Goal: Task Accomplishment & Management: Manage account settings

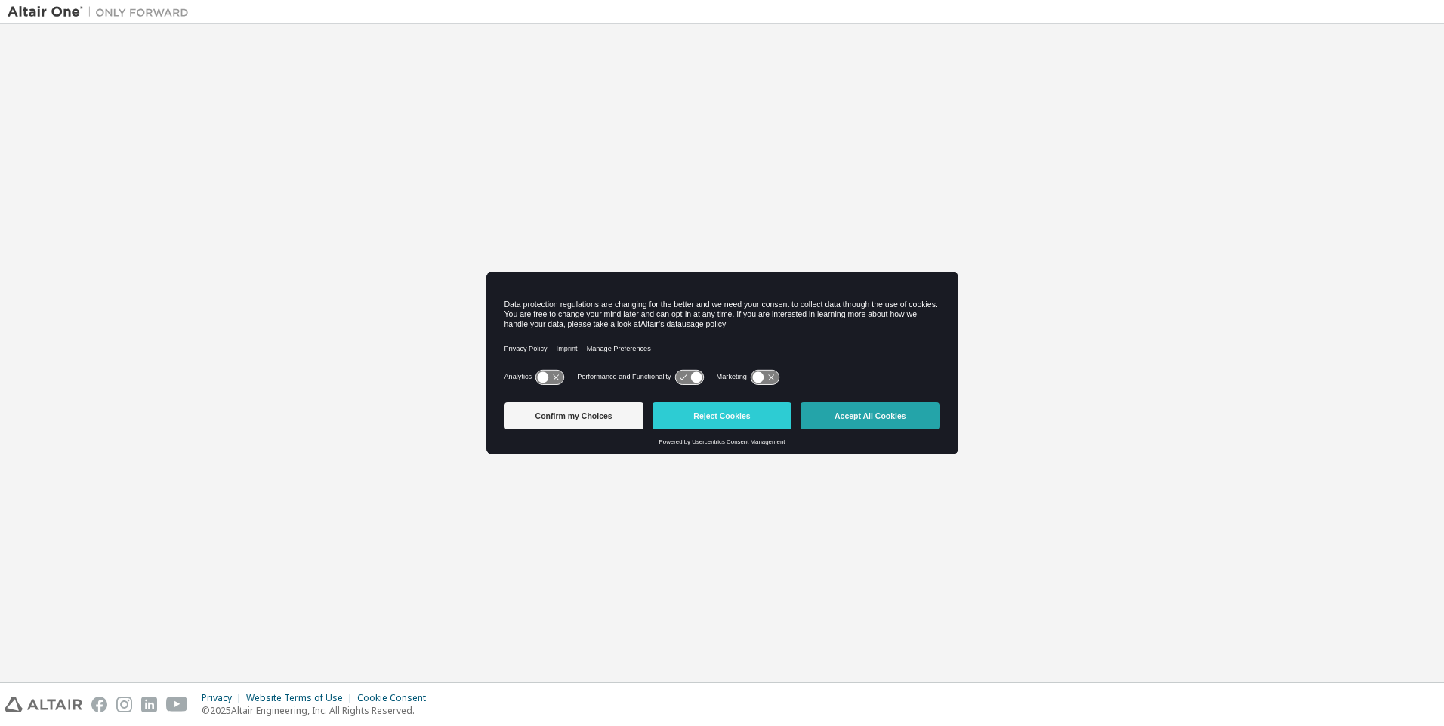
click at [871, 417] on button "Accept All Cookies" at bounding box center [869, 415] width 139 height 27
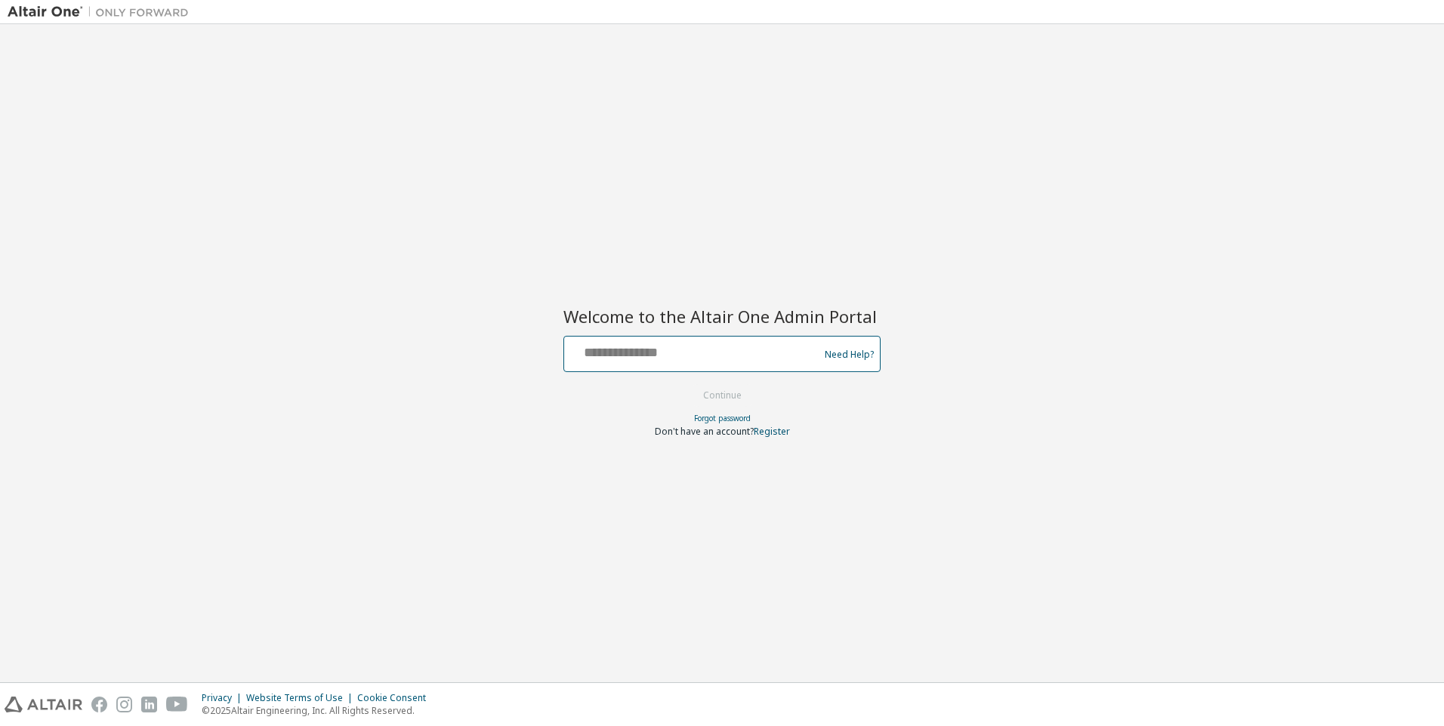
click at [694, 351] on input "text" at bounding box center [693, 351] width 247 height 22
type input "**********"
click at [723, 396] on button "Continue" at bounding box center [722, 395] width 70 height 23
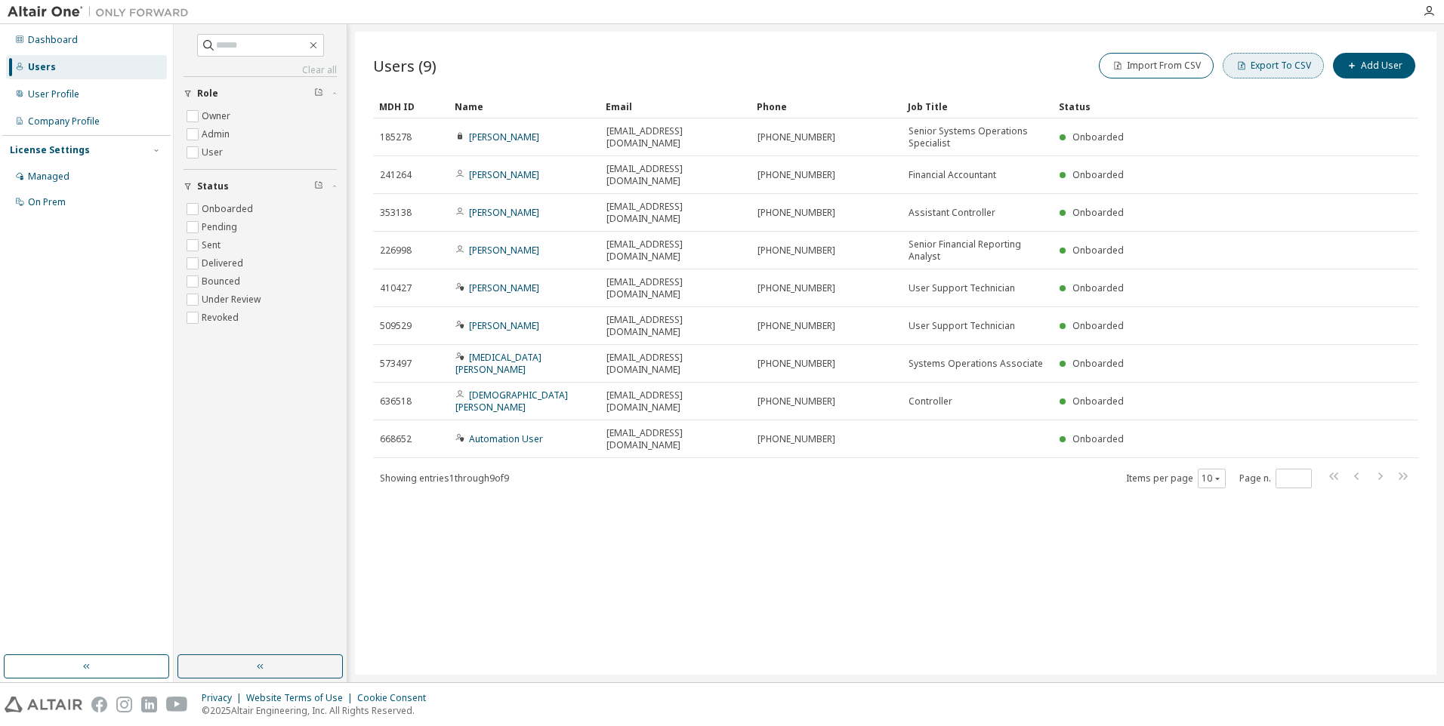
click at [1276, 66] on button "Export To CSV" at bounding box center [1272, 66] width 101 height 26
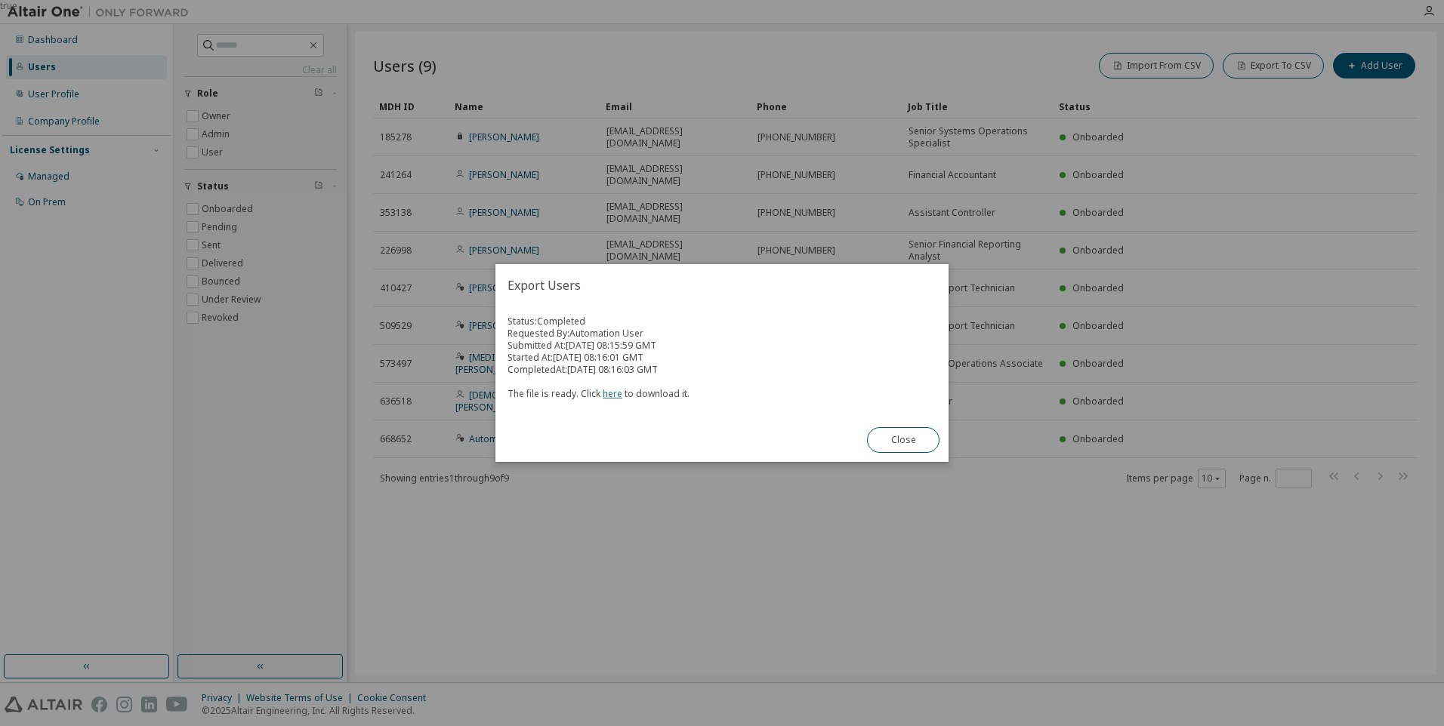
click at [609, 393] on link "here" at bounding box center [613, 393] width 20 height 13
click at [903, 440] on button "Close" at bounding box center [903, 440] width 72 height 26
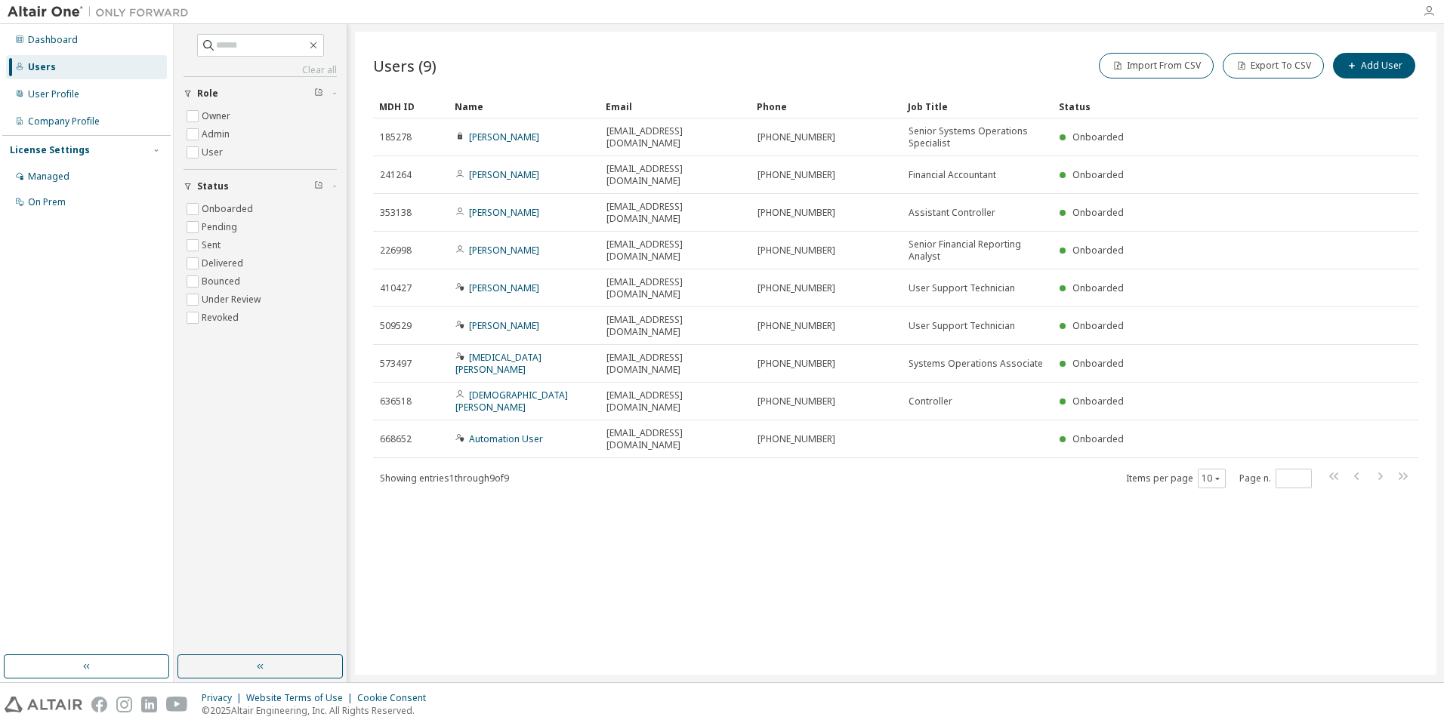
click at [1429, 11] on icon "button" at bounding box center [1428, 11] width 12 height 12
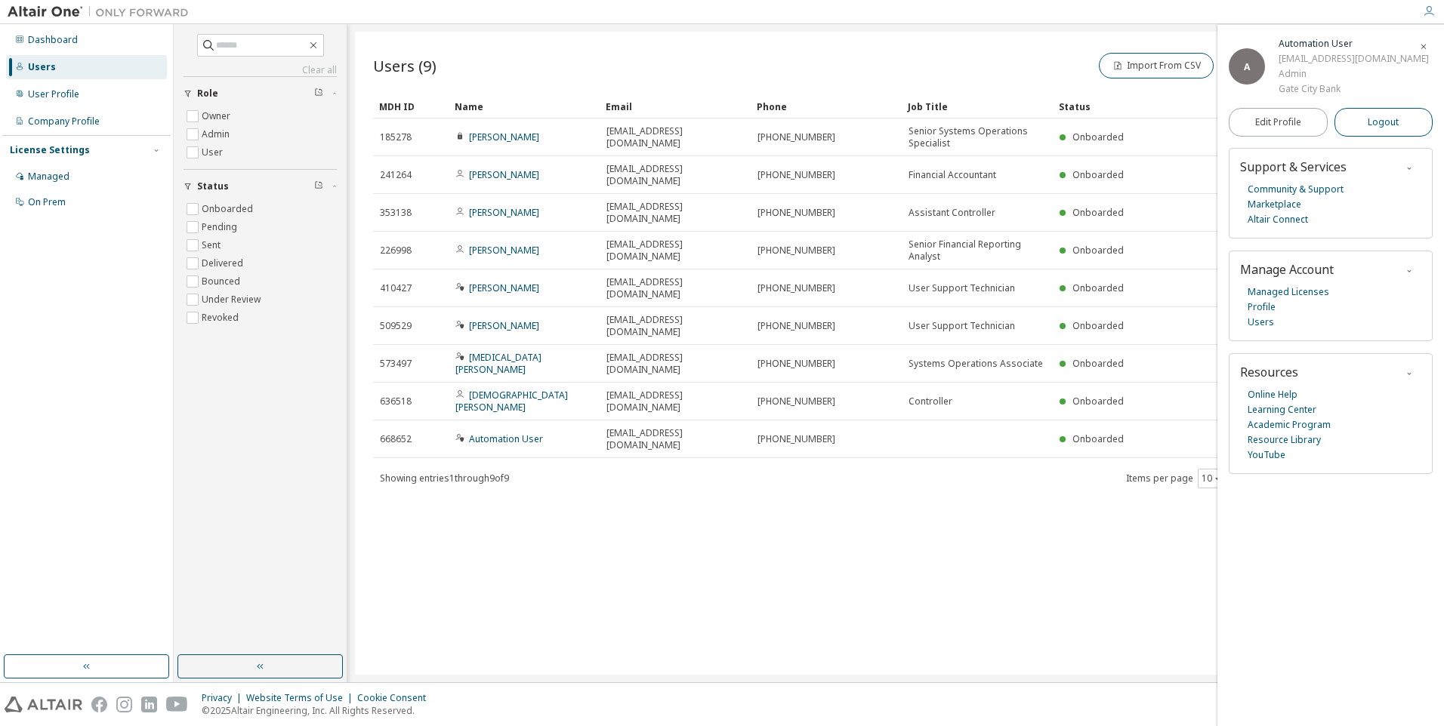
click at [1383, 130] on span "Logout" at bounding box center [1382, 122] width 31 height 15
